Goal: Ask a question

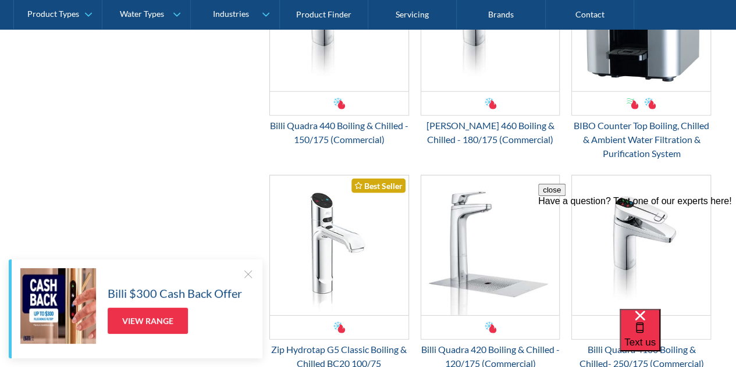
scroll to position [1280, 0]
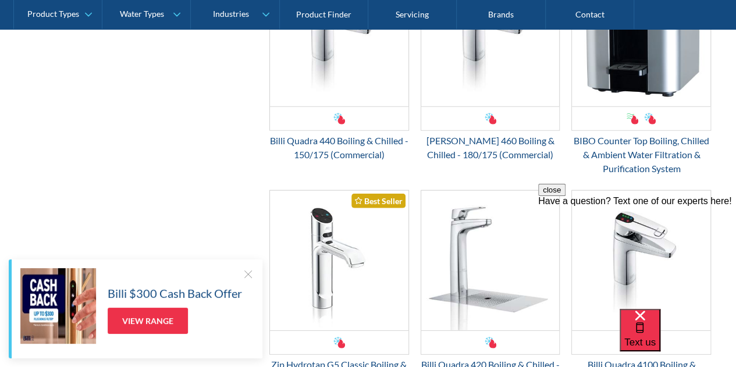
click at [632, 206] on div "Have a question? Text one of our experts here!" at bounding box center [637, 201] width 198 height 10
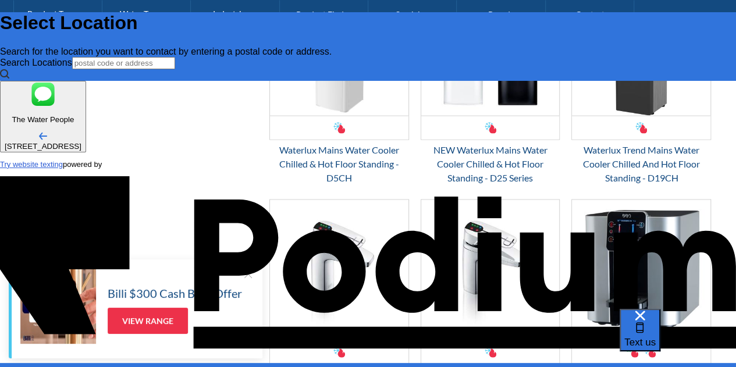
scroll to position [0, 0]
type input "[PERSON_NAME] [PERSON_NAME]"
type Phone "061415826292"
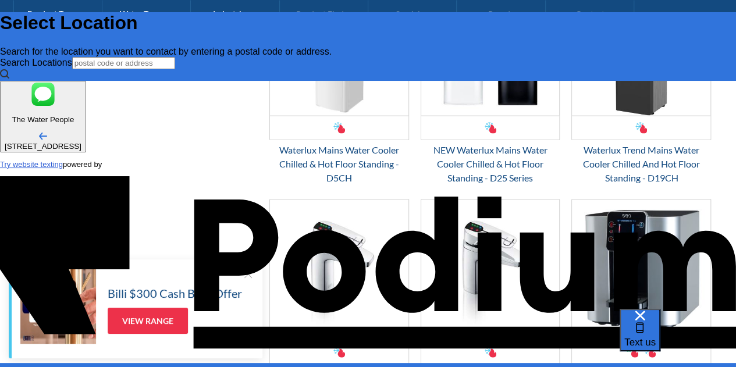
type textarea "x"
type textarea "pr"
type textarea "x"
type textarea "price"
type textarea "x"
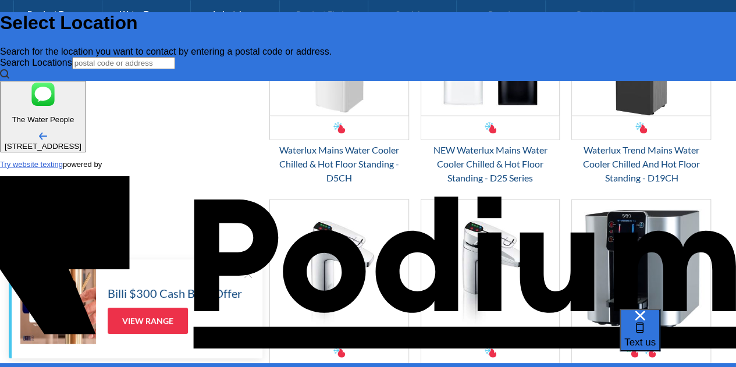
type textarea "price"
type textarea "x"
type Phone "04"
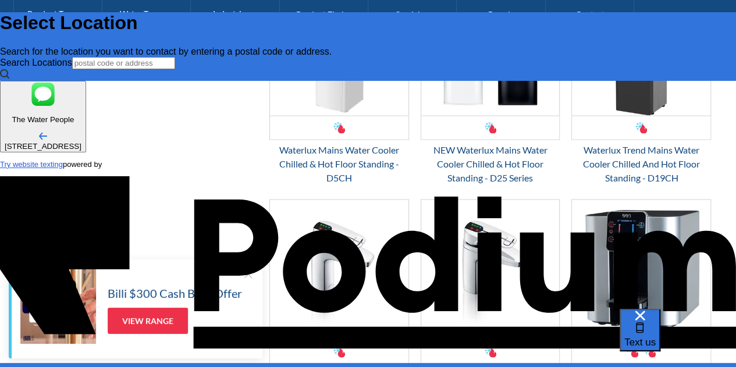
type textarea "x"
type Phone "041"
type textarea "x"
type Phone "0415 8"
type textarea "x"
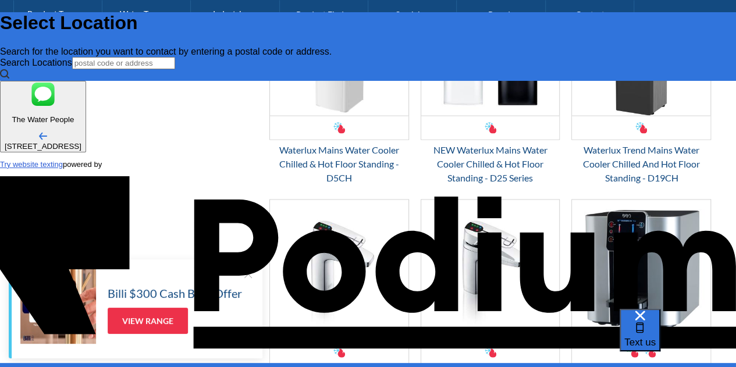
type Phone "0415 826"
type textarea "x"
type Phone "0415 826 29"
type textarea "x"
type Phone "0415 826 292"
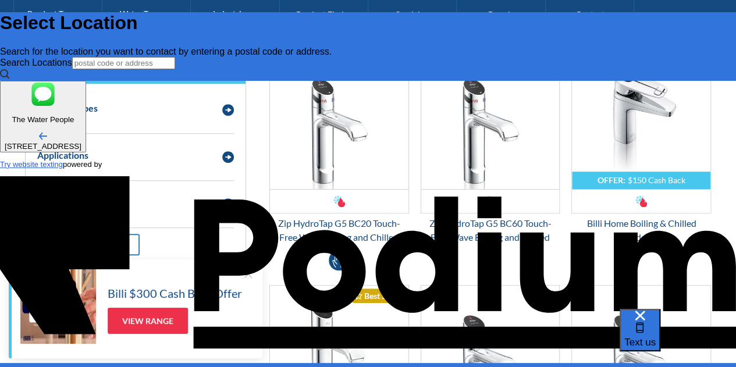
scroll to position [291, 0]
